Goal: Task Accomplishment & Management: Use online tool/utility

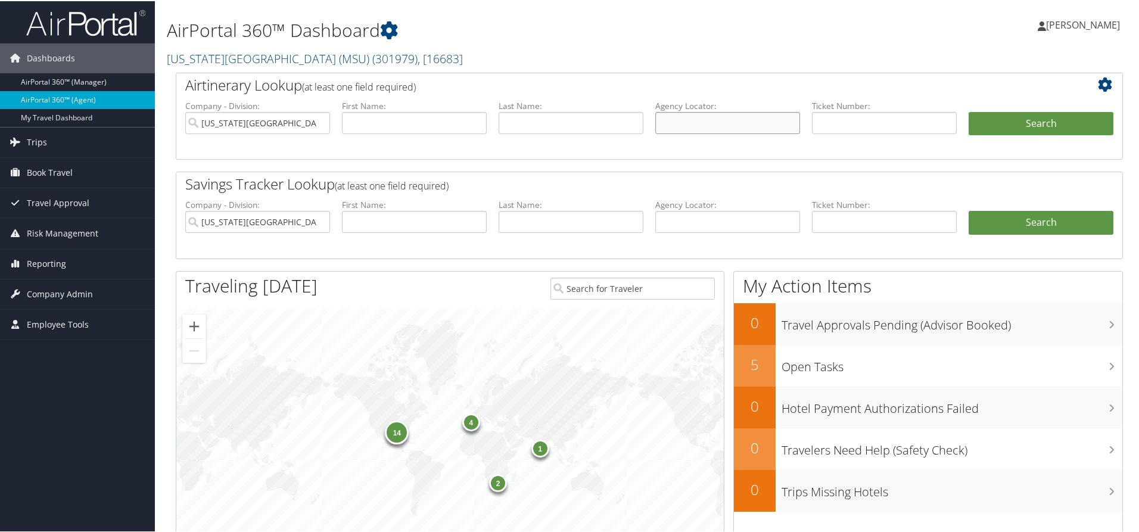
click at [737, 123] on input "text" at bounding box center [727, 122] width 145 height 22
type input "dkw6qh"
click at [318, 122] on input "[US_STATE][GEOGRAPHIC_DATA] (MSU)" at bounding box center [257, 122] width 145 height 22
click at [1046, 123] on button "Search" at bounding box center [1041, 123] width 145 height 24
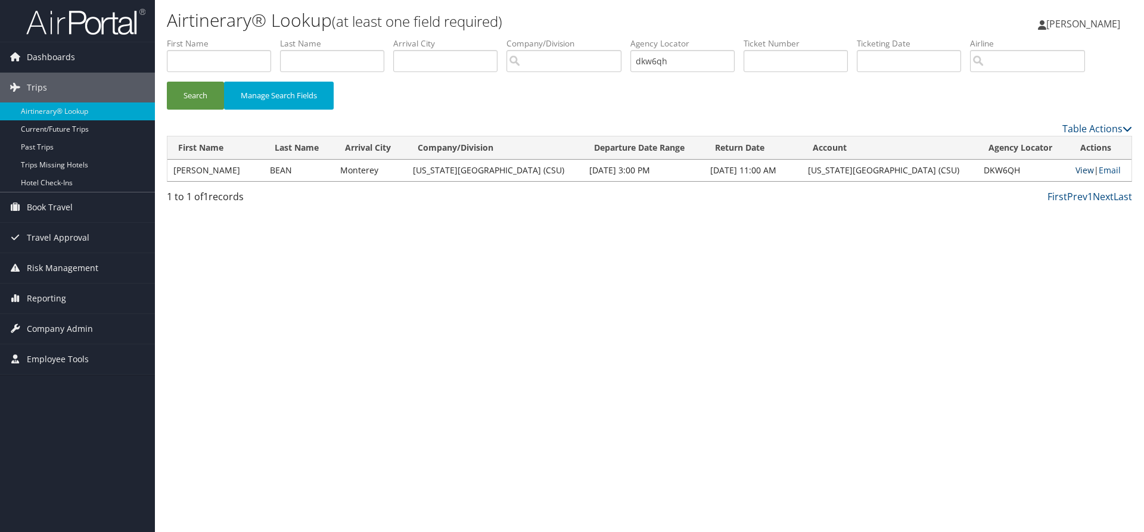
click at [1075, 172] on link "View" at bounding box center [1084, 169] width 18 height 11
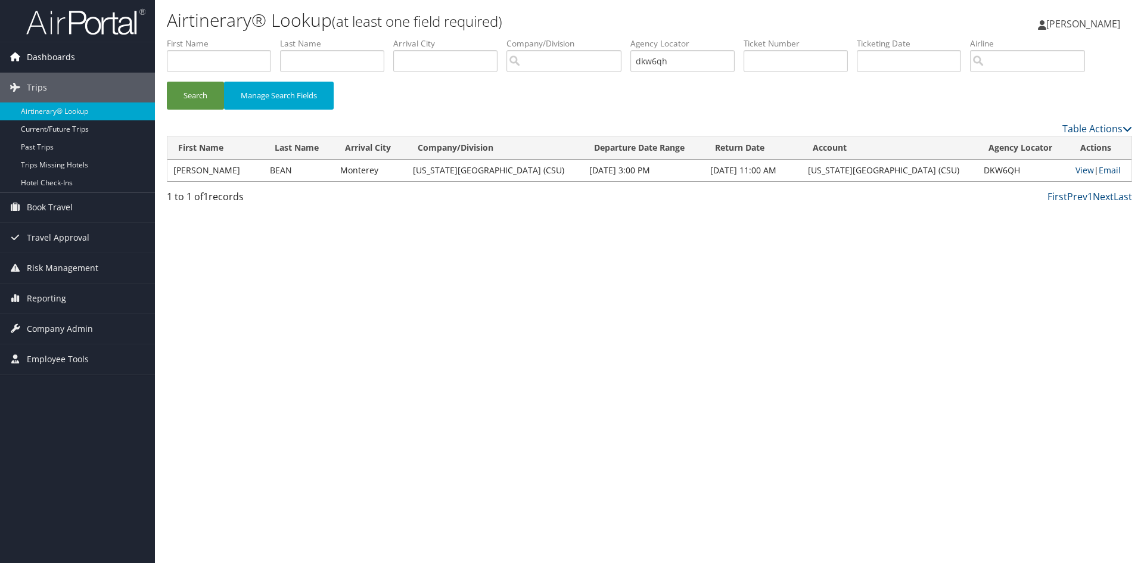
click at [56, 62] on span "Dashboards" at bounding box center [51, 57] width 48 height 30
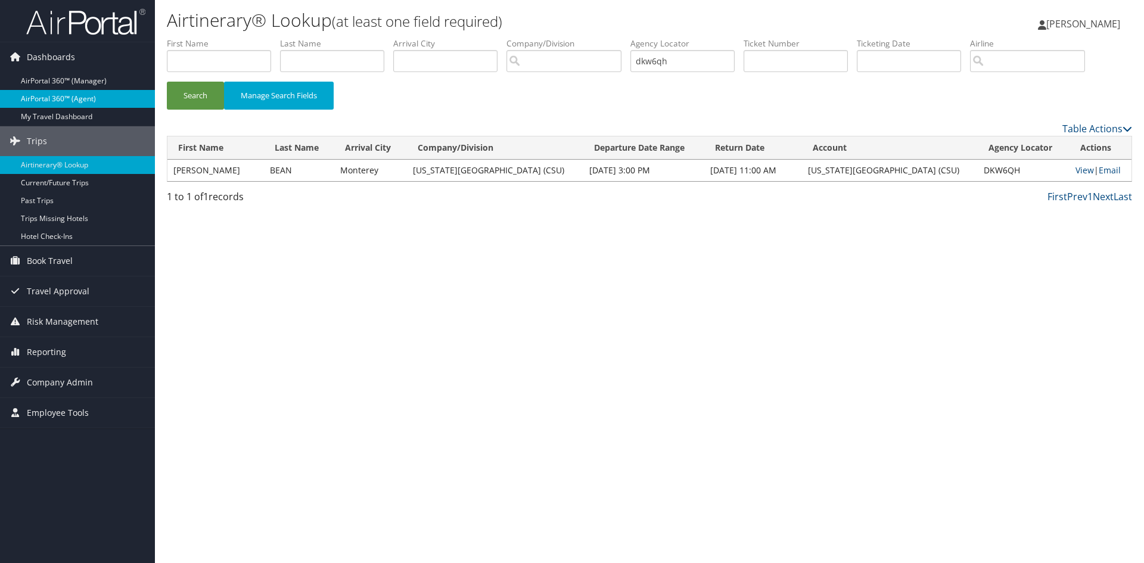
click at [60, 96] on link "AirPortal 360™ (Agent)" at bounding box center [77, 99] width 155 height 18
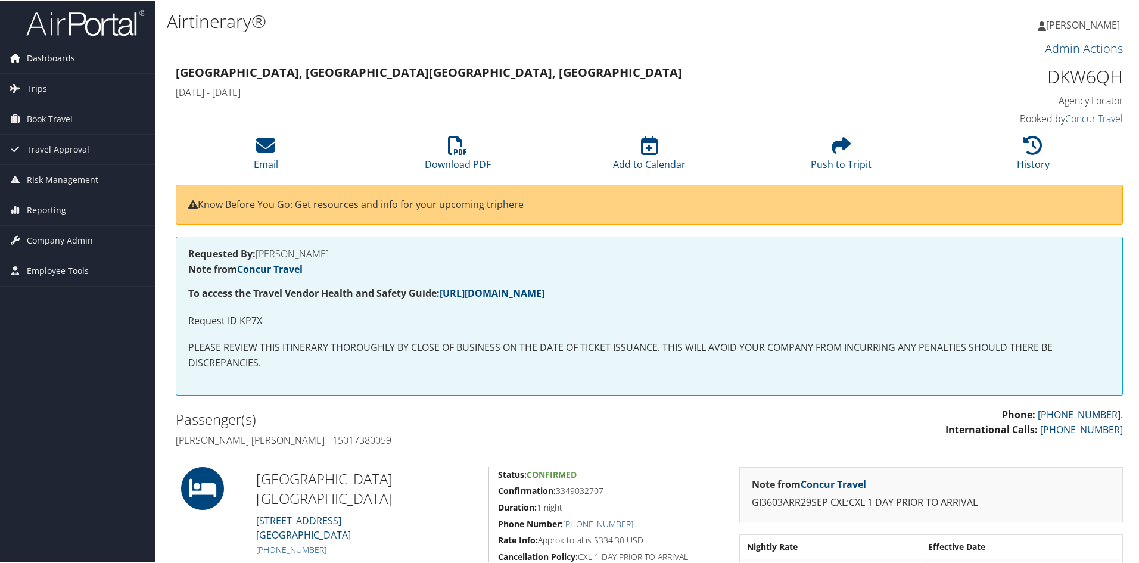
click at [41, 55] on span "Dashboards" at bounding box center [51, 57] width 48 height 30
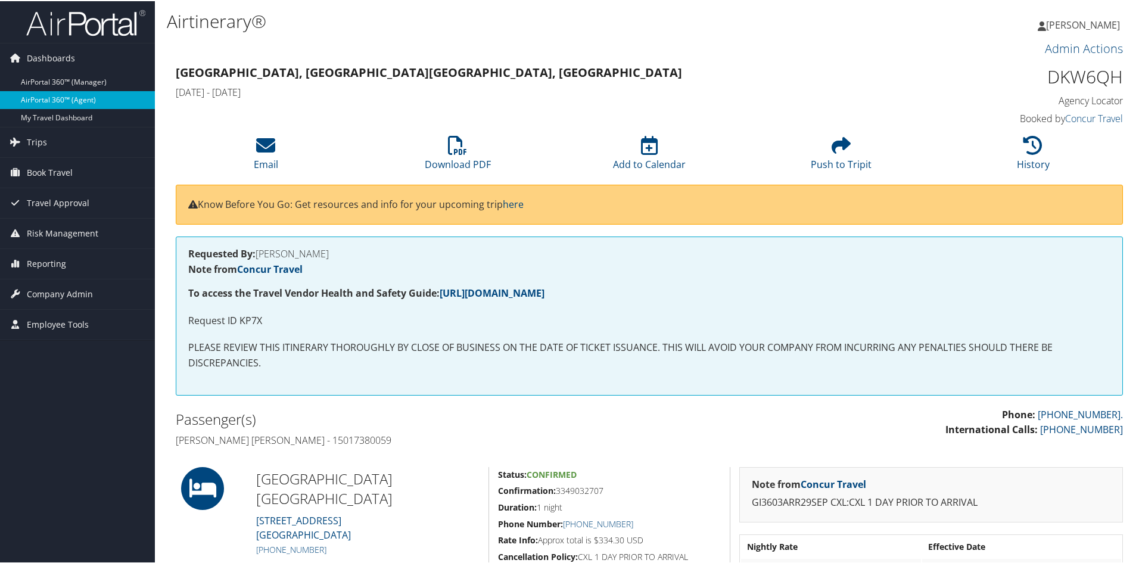
click at [45, 98] on link "AirPortal 360™ (Agent)" at bounding box center [77, 99] width 155 height 18
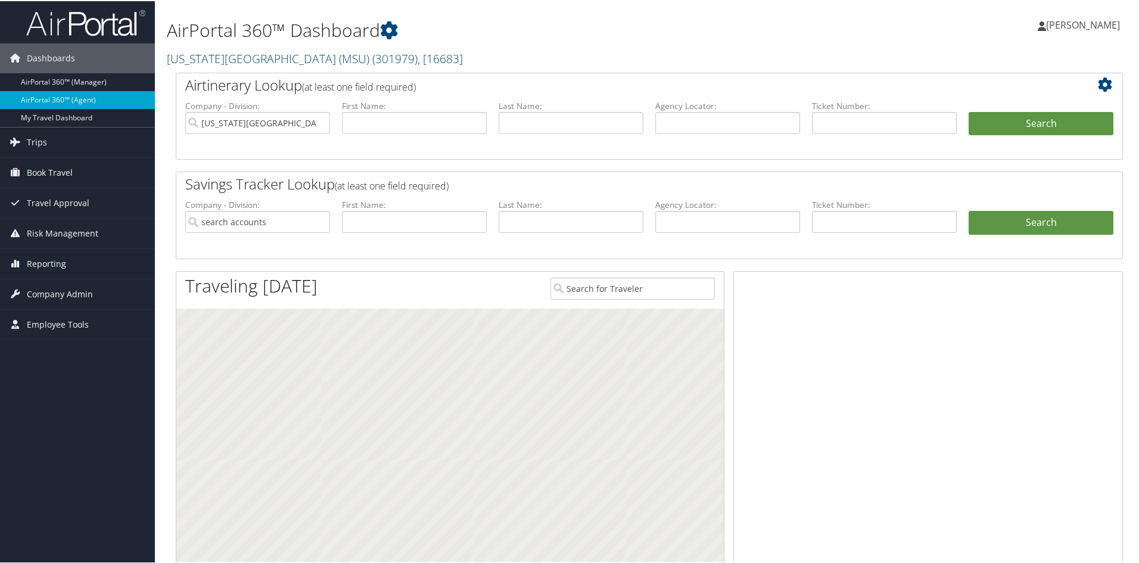
type input "[US_STATE][GEOGRAPHIC_DATA] (MSU)"
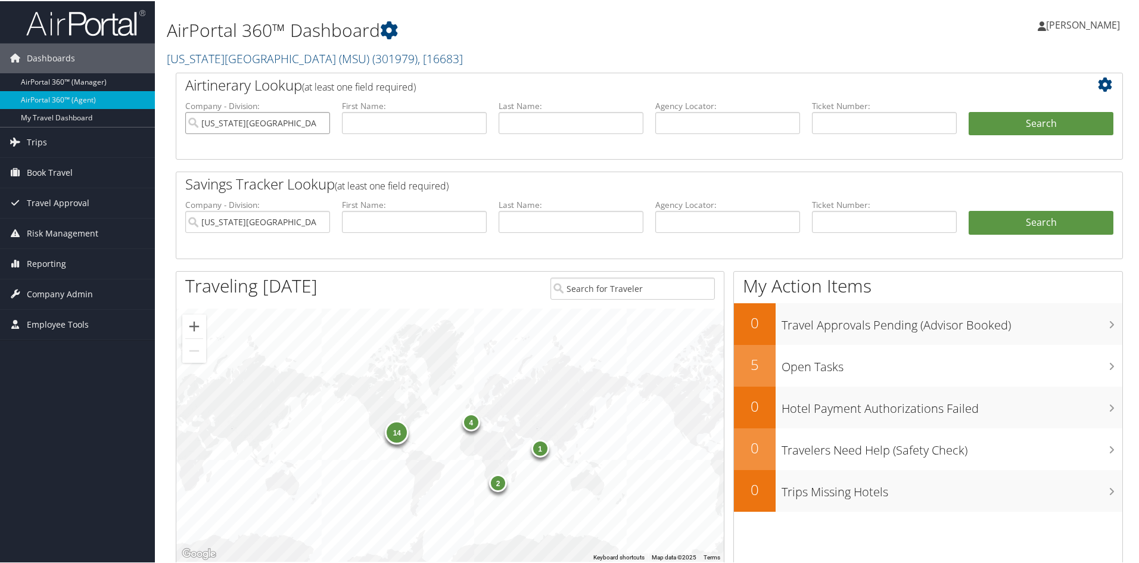
click at [319, 122] on input "[US_STATE][GEOGRAPHIC_DATA] (MSU)" at bounding box center [257, 122] width 145 height 22
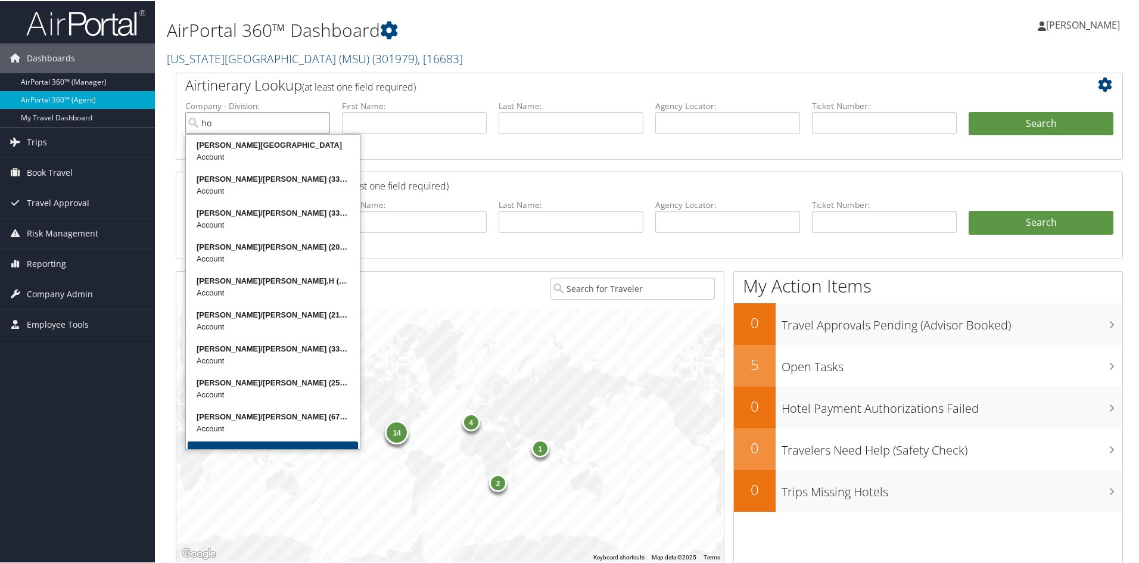
type input "h"
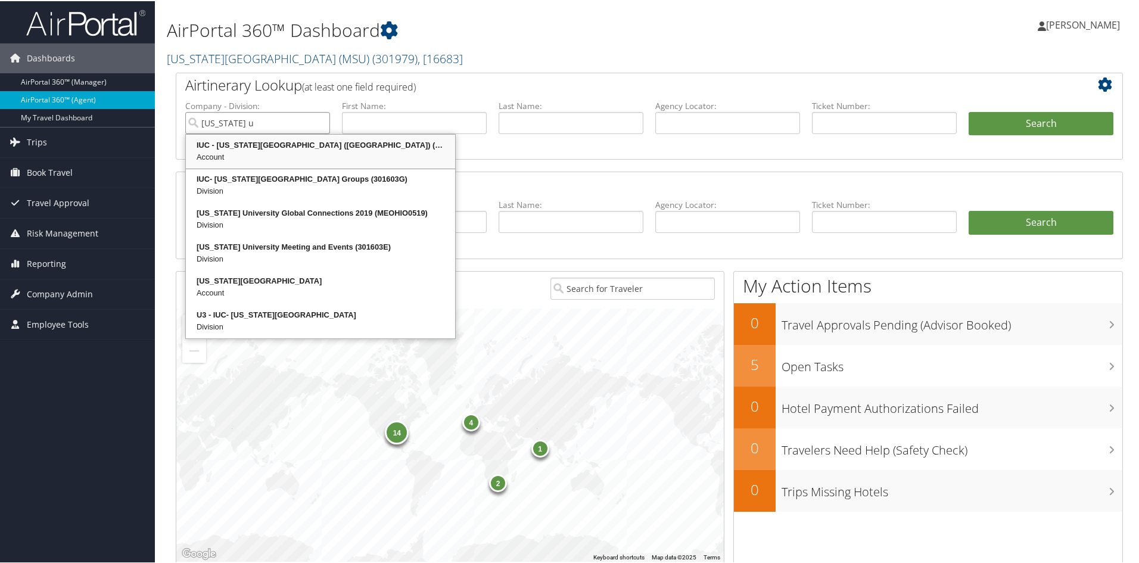
click at [289, 147] on div "IUC - Ohio University (OU) (301603)" at bounding box center [321, 144] width 266 height 12
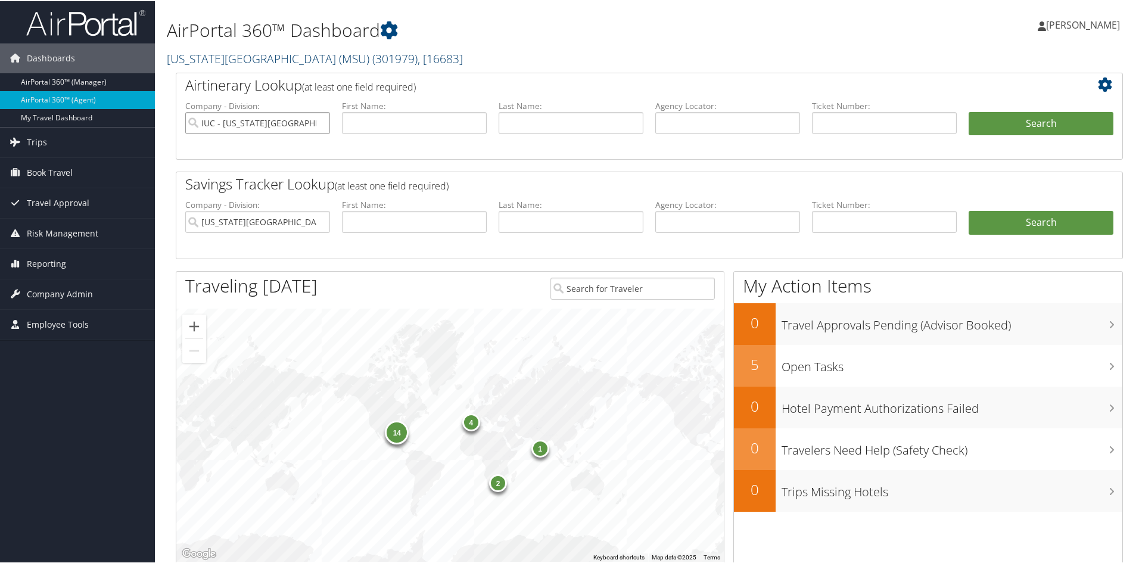
type input "IUC - [US_STATE][GEOGRAPHIC_DATA] (OU)"
click at [424, 51] on span ", [ 16683 ]" at bounding box center [440, 57] width 45 height 16
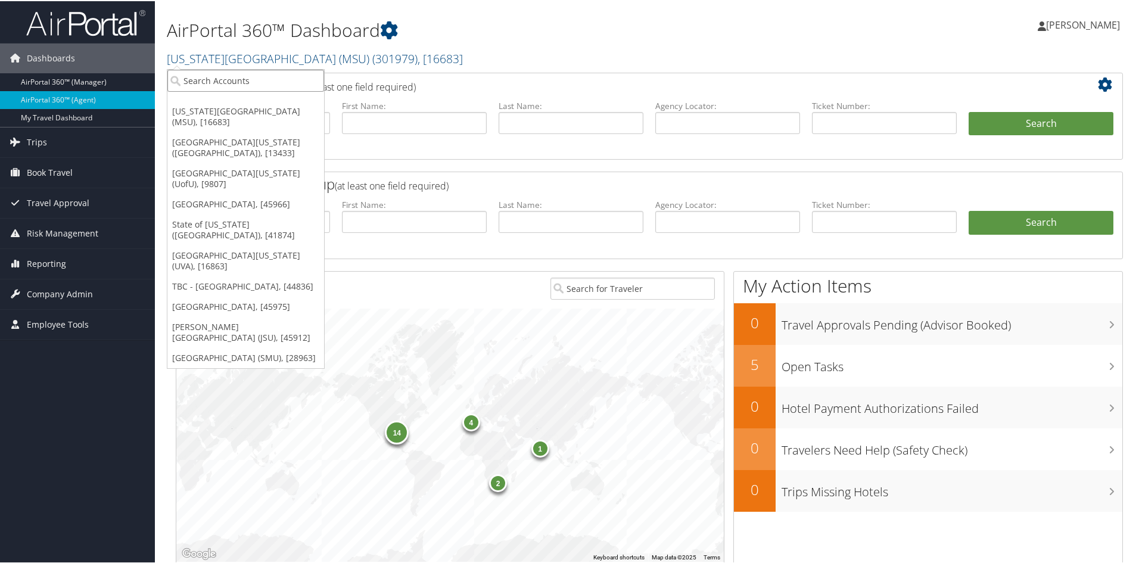
click at [280, 82] on input "search" at bounding box center [245, 80] width 157 height 22
type input "ohio"
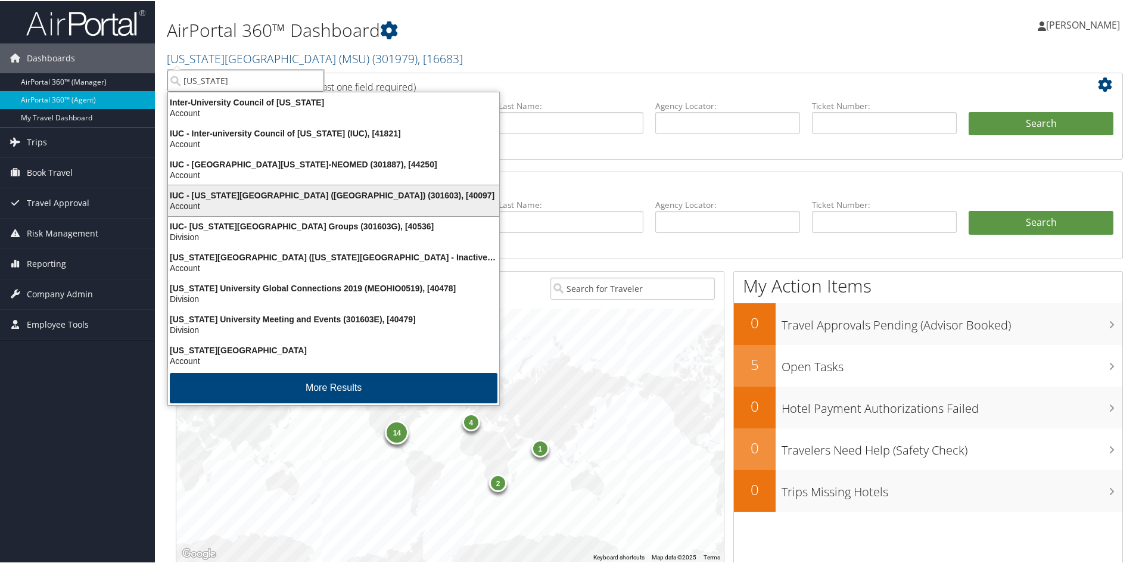
click at [290, 203] on div "Account" at bounding box center [333, 205] width 345 height 11
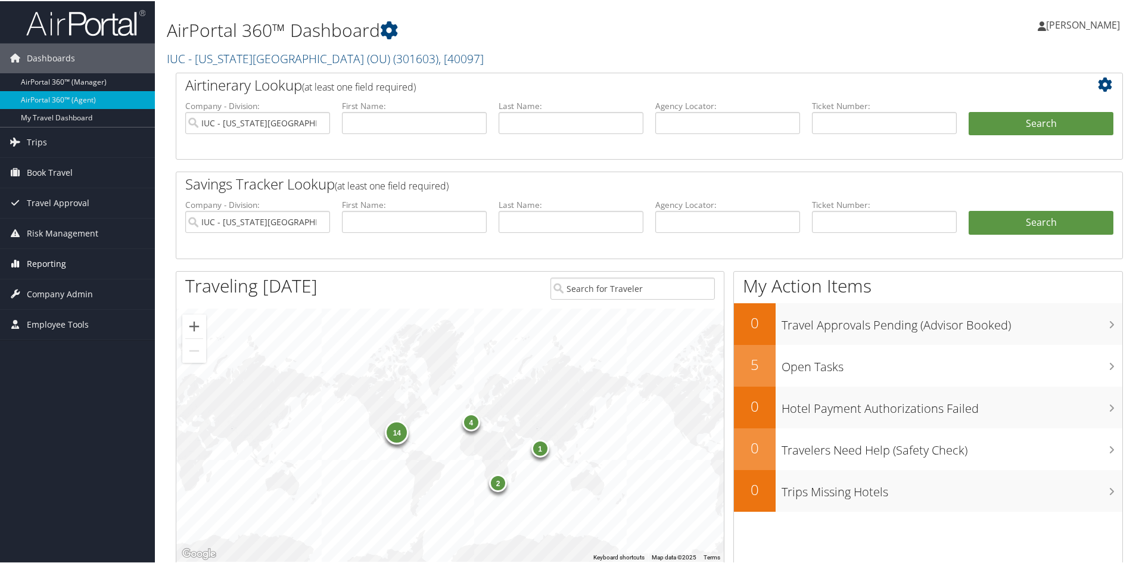
click at [45, 259] on span "Reporting" at bounding box center [46, 263] width 39 height 30
click at [43, 259] on span "Reporting" at bounding box center [46, 263] width 39 height 30
click at [41, 295] on span "Company Admin" at bounding box center [60, 293] width 66 height 30
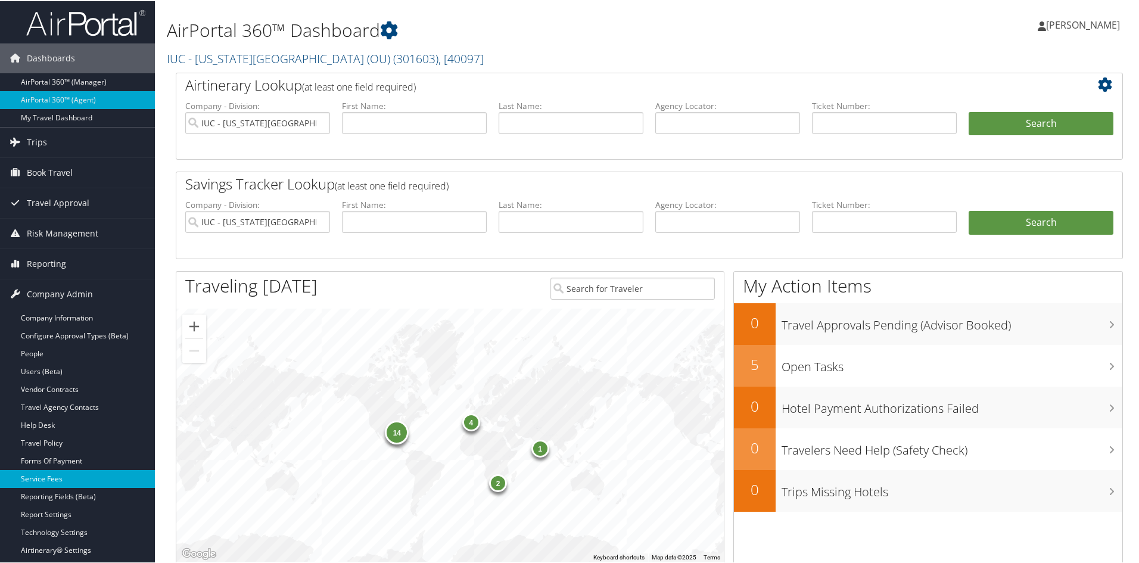
click at [51, 476] on link "Service Fees" at bounding box center [77, 478] width 155 height 18
